Goal: Navigation & Orientation: Go to known website

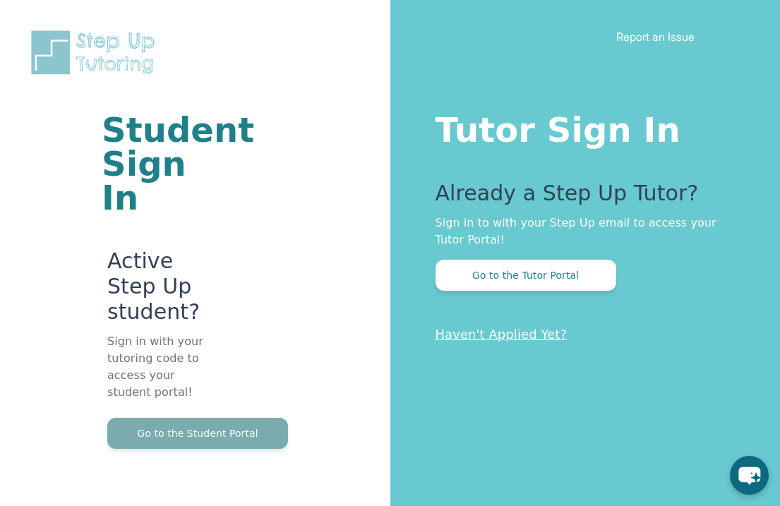
click at [210, 418] on button "Go to the Student Portal" at bounding box center [197, 433] width 181 height 31
click at [218, 418] on button "Go to the Student Portal" at bounding box center [197, 433] width 181 height 31
